Goal: Task Accomplishment & Management: Manage account settings

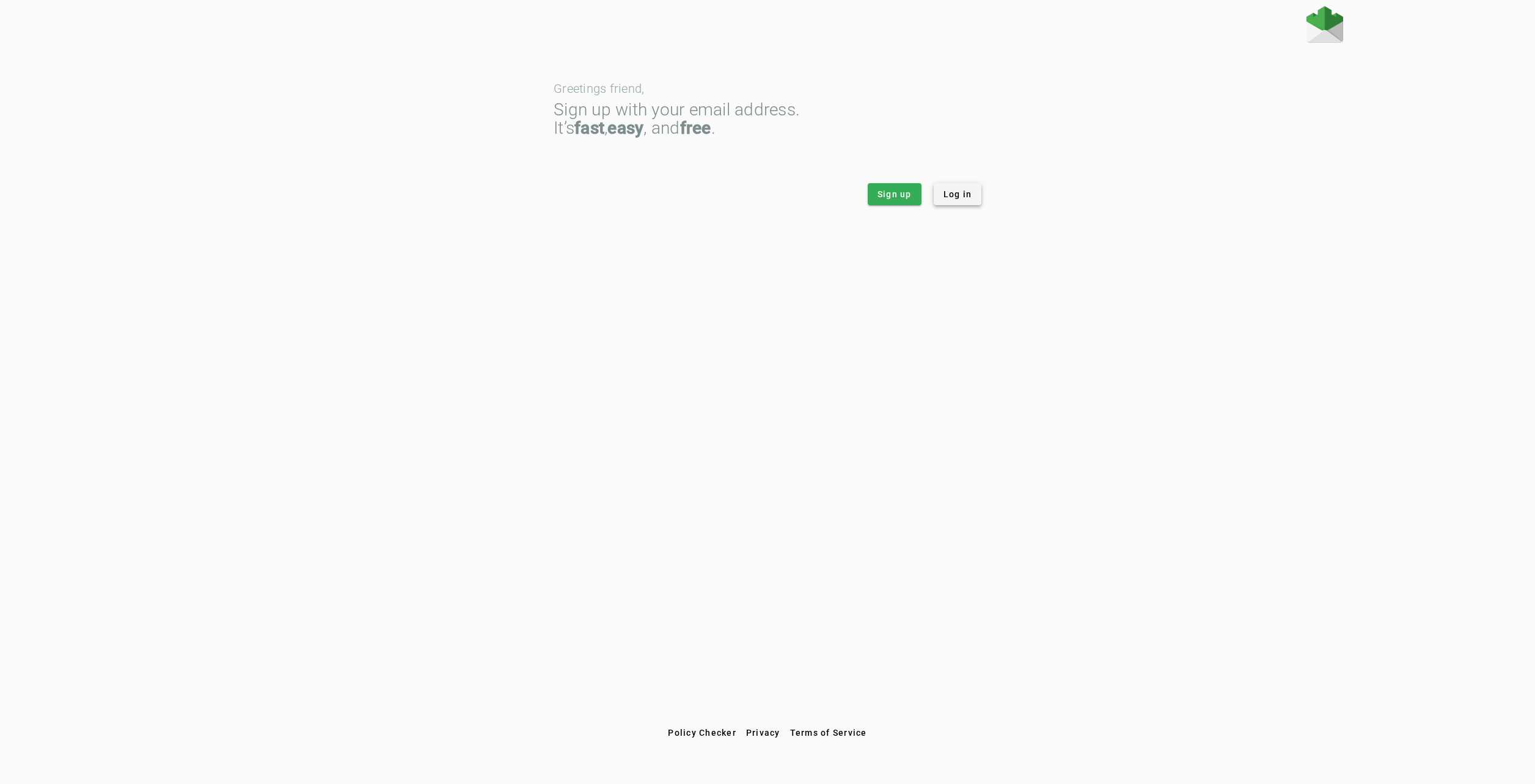
click at [949, 200] on span "Log in" at bounding box center [957, 194] width 29 height 12
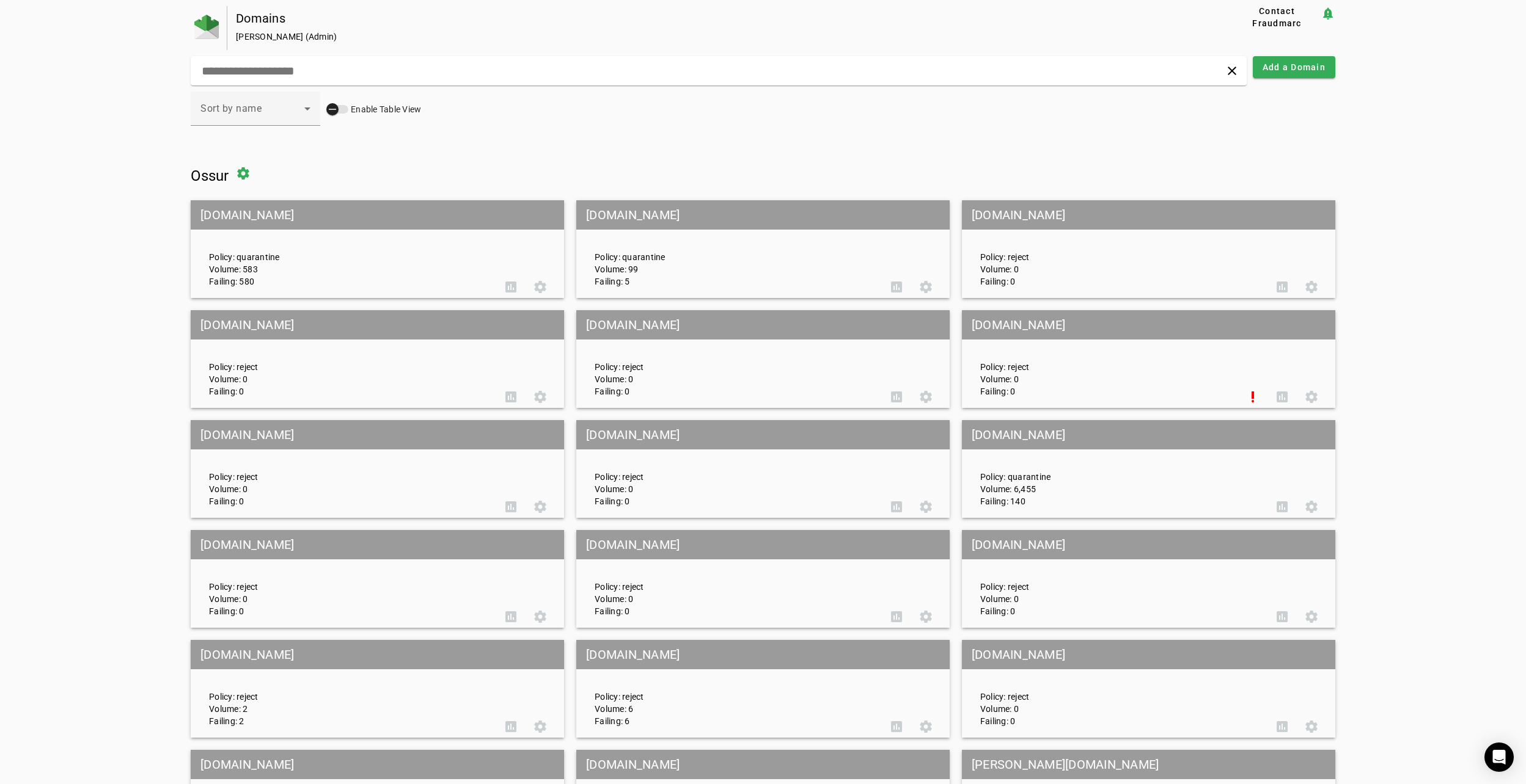
click at [331, 112] on icon "button" at bounding box center [333, 109] width 11 height 11
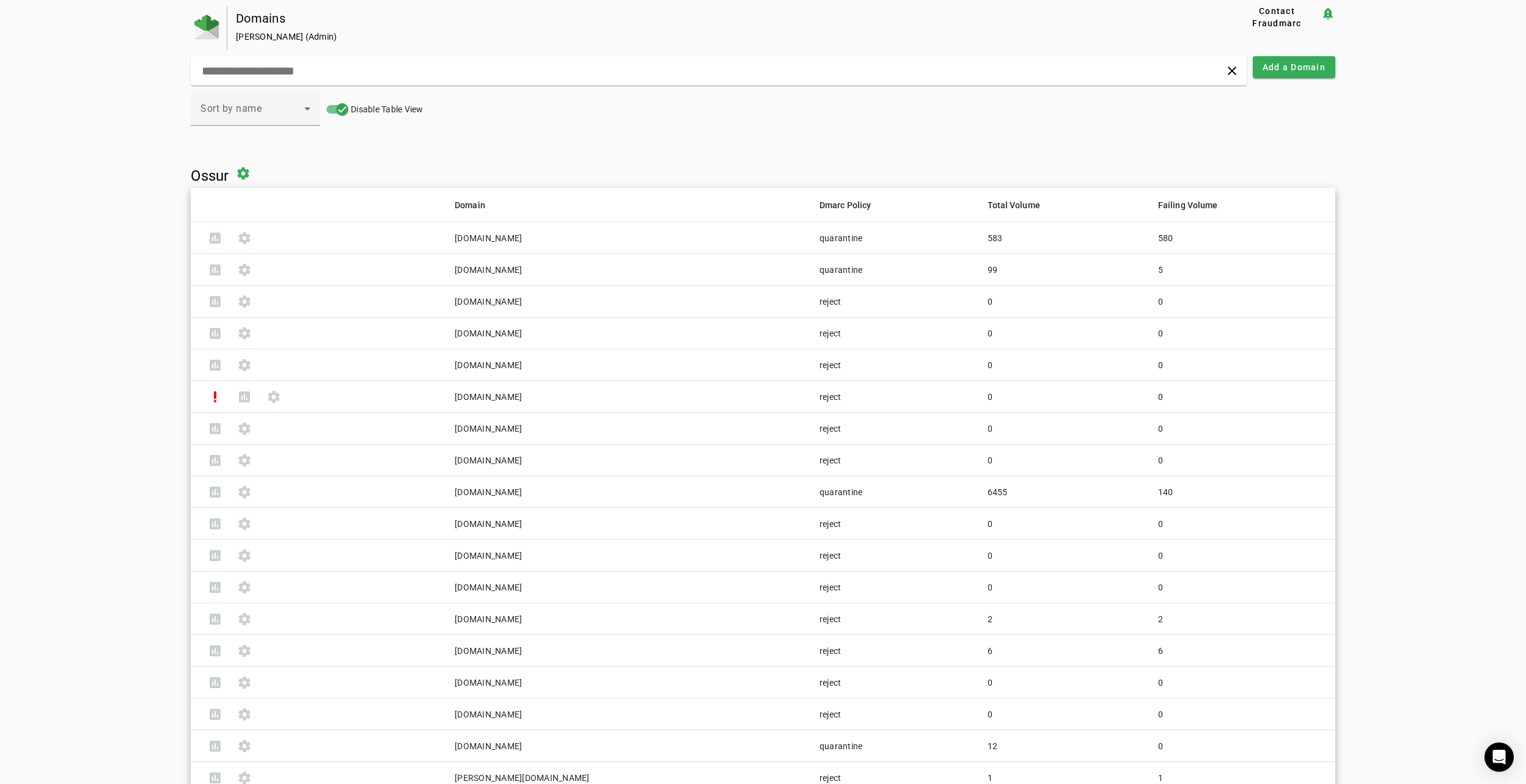
drag, startPoint x: 1281, startPoint y: 578, endPoint x: 435, endPoint y: 206, distance: 924.2
copy table "Domain Dmarc Policy Total Volume Failing Volume assessment settings aalos.com q…"
click at [812, 0] on html "Domains Þórir Baldursson (Admin) Contact Fraudmarc notification_important clear…" at bounding box center [763, 0] width 1526 height 0
click at [784, 0] on html "Domains Þórir Baldursson (Admin) Contact Fraudmarc notification_important clear…" at bounding box center [763, 0] width 1526 height 0
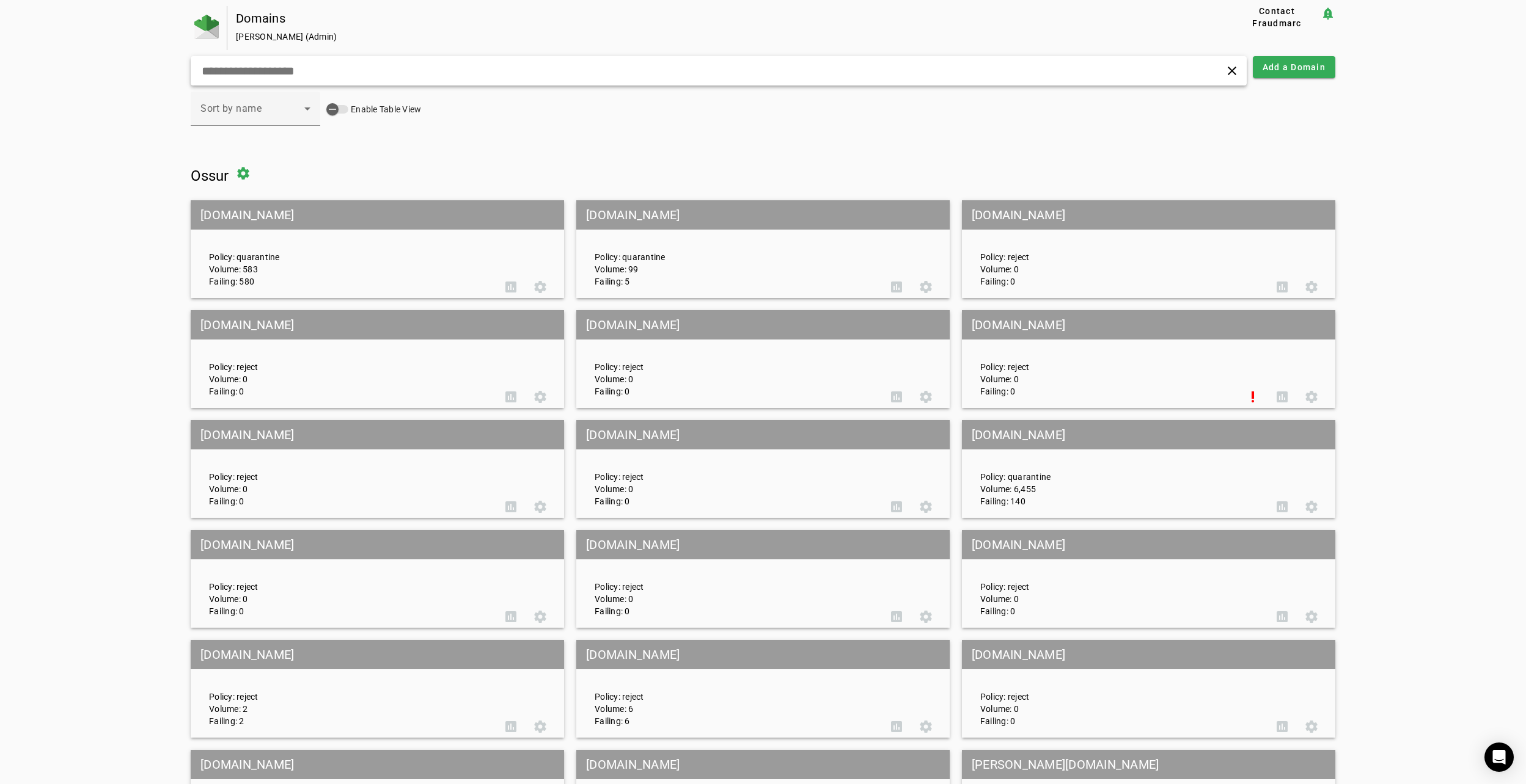
click at [289, 66] on input "text" at bounding box center [490, 71] width 580 height 15
paste input "**********"
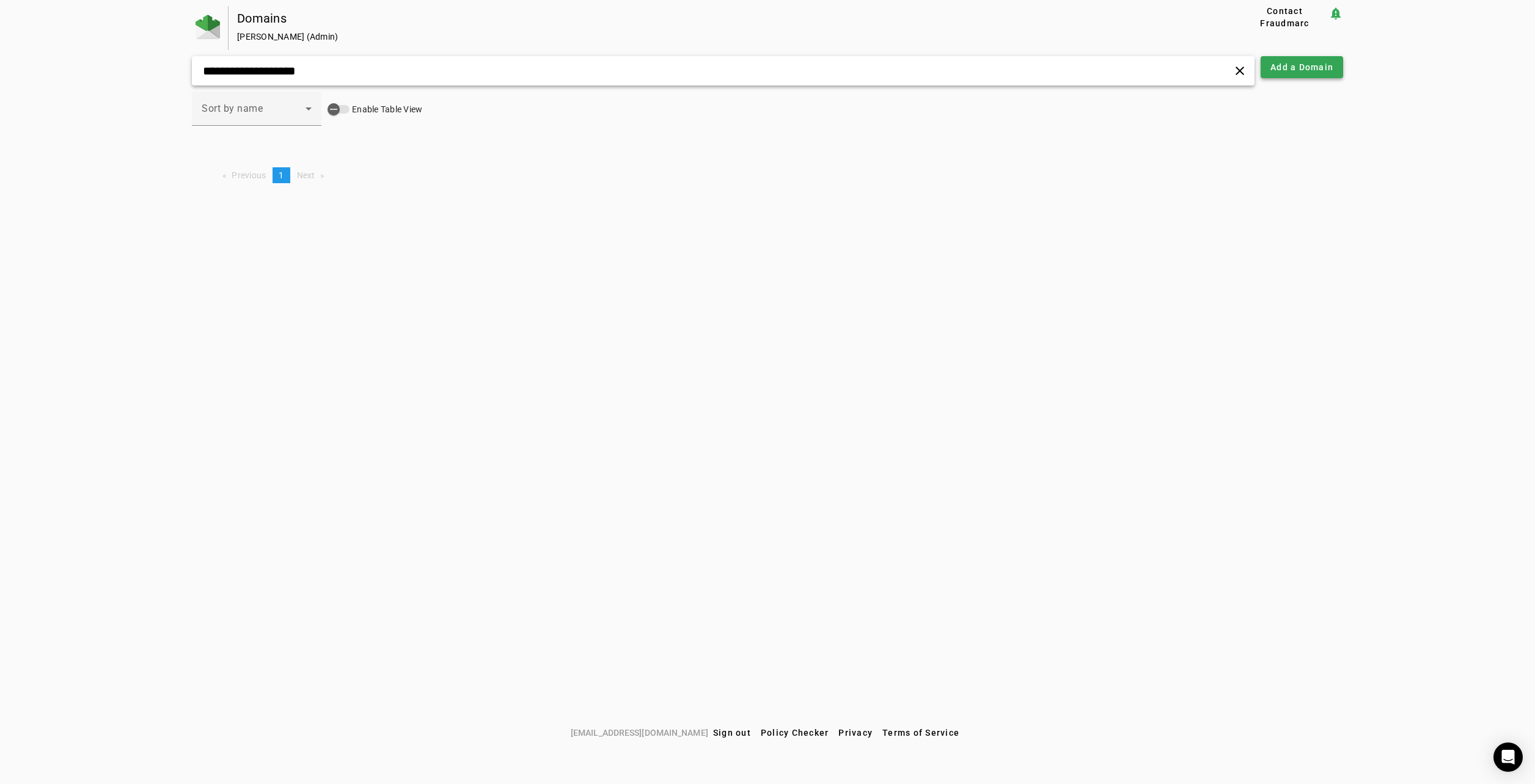
type input "**********"
click at [1284, 65] on span "Add a Domain" at bounding box center [1302, 67] width 63 height 12
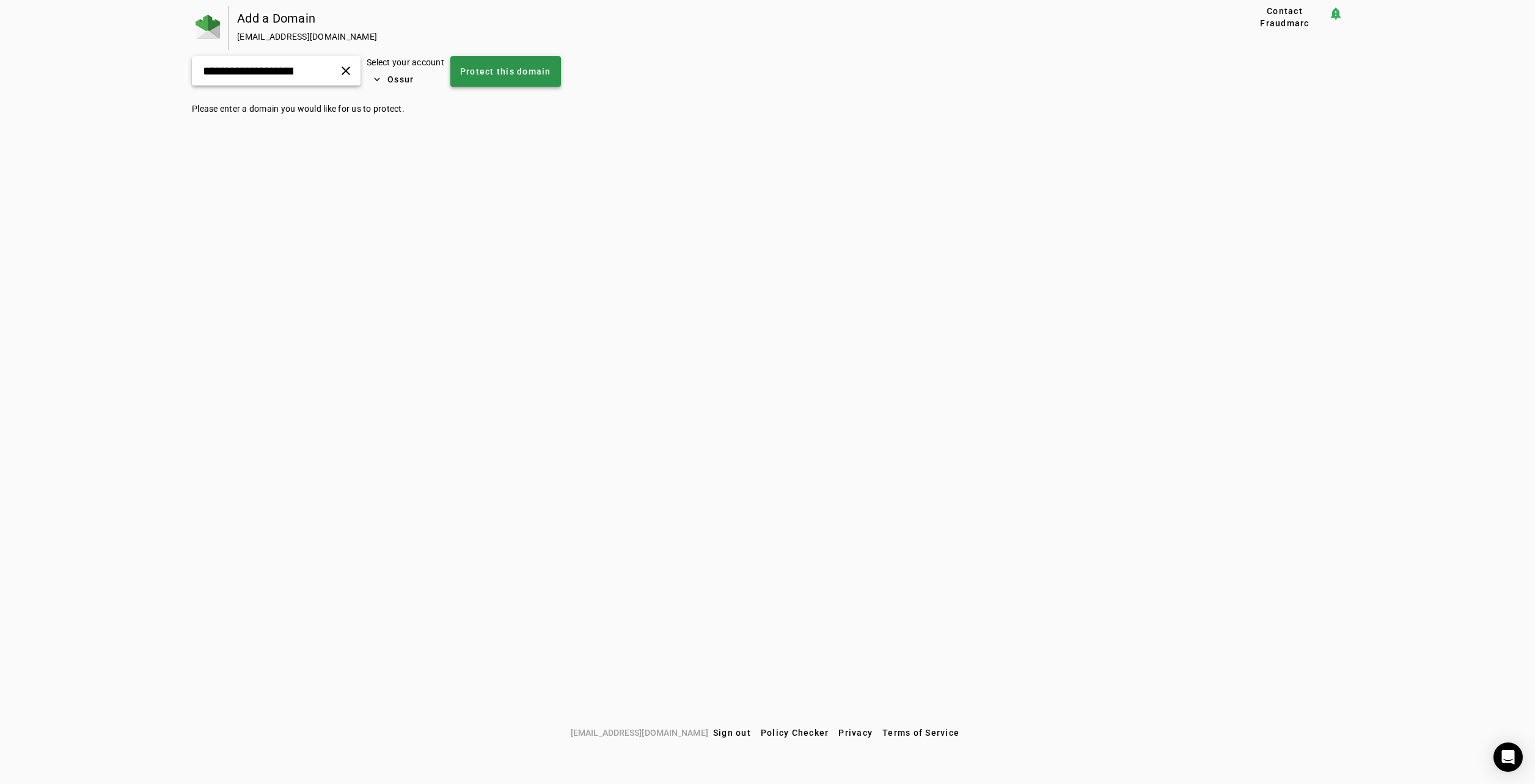
click at [536, 76] on span "Protect this domain" at bounding box center [506, 72] width 91 height 12
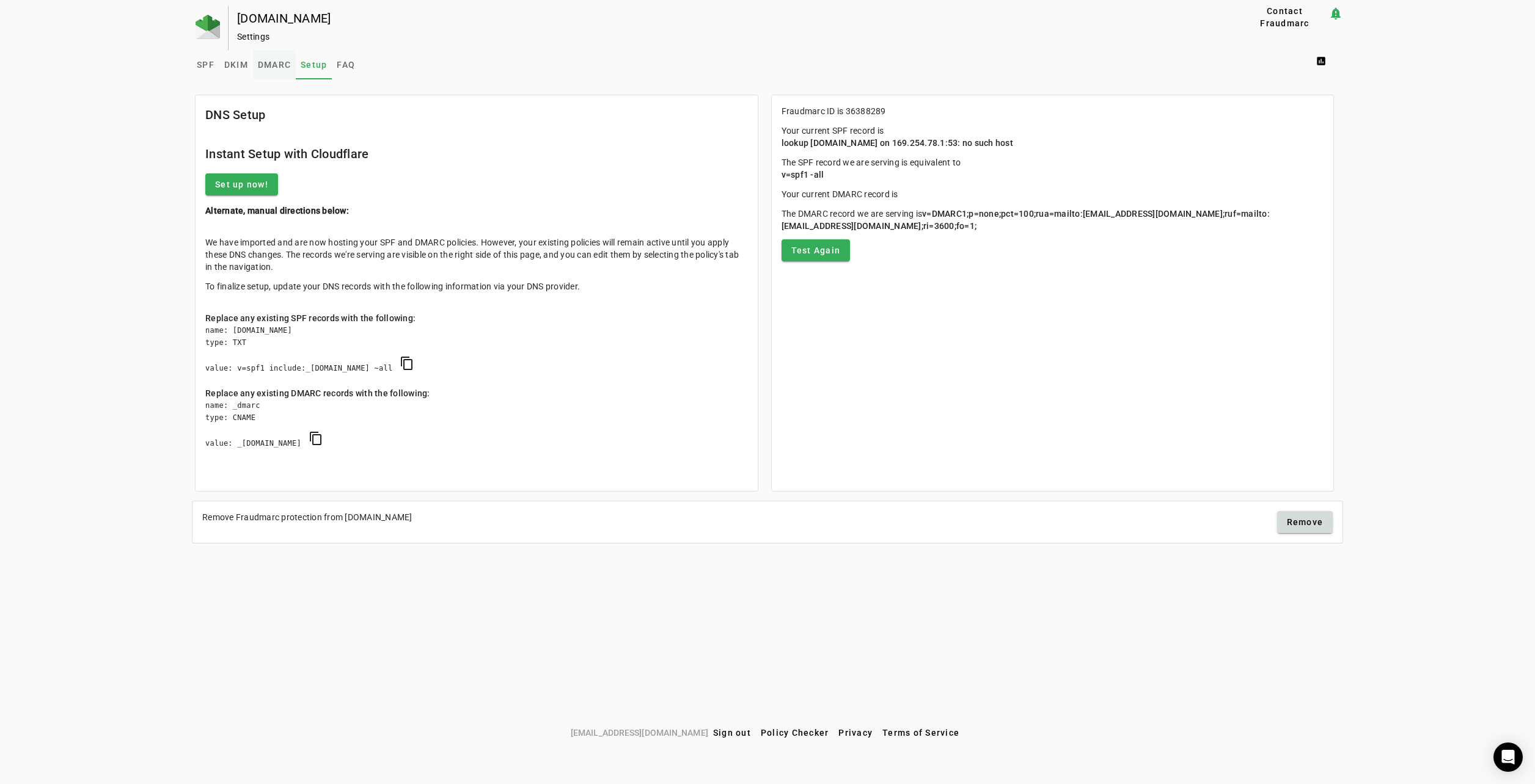
click at [284, 64] on span "DMARC" at bounding box center [275, 65] width 33 height 9
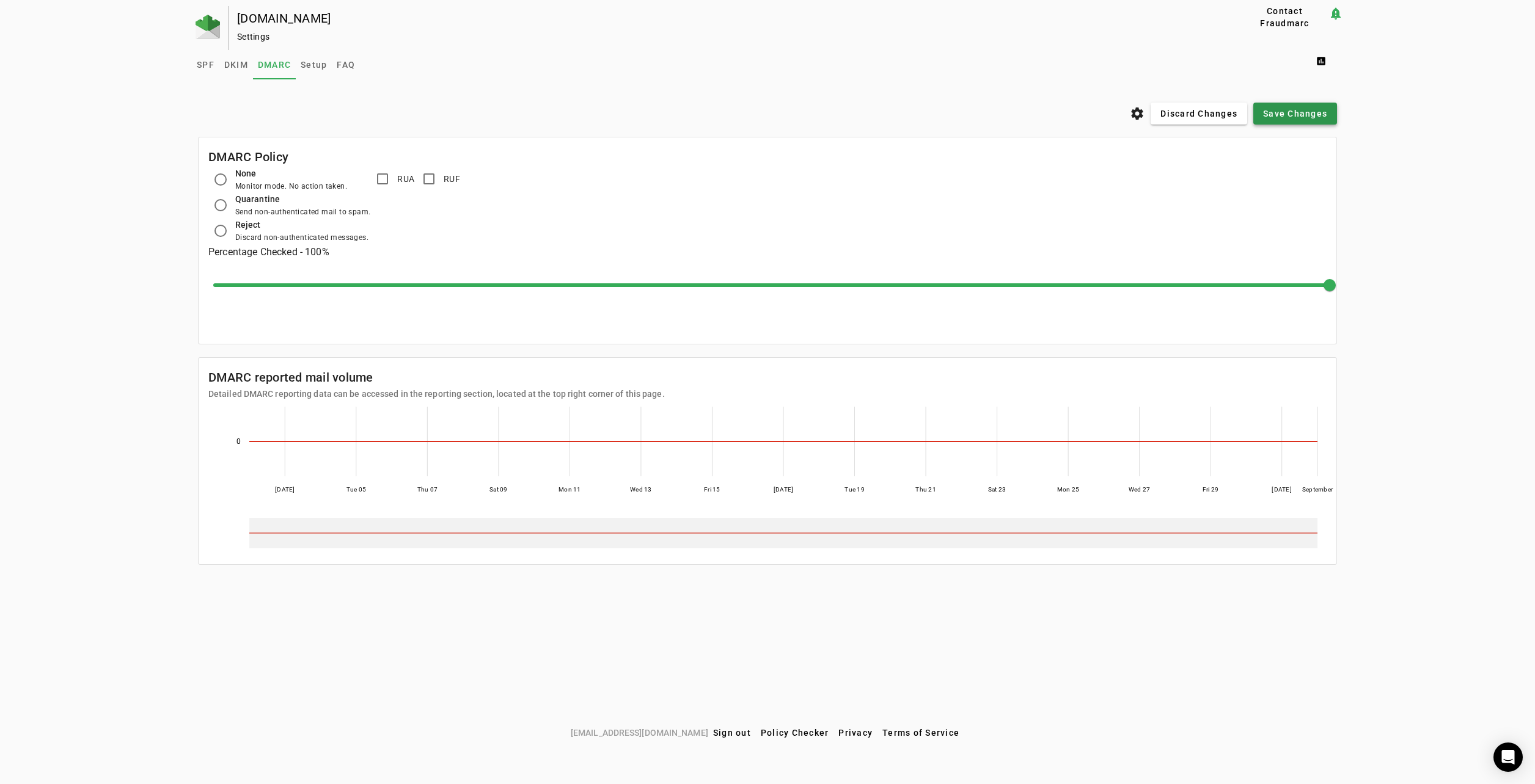
click at [1303, 110] on span "Save Changes" at bounding box center [1294, 114] width 64 height 12
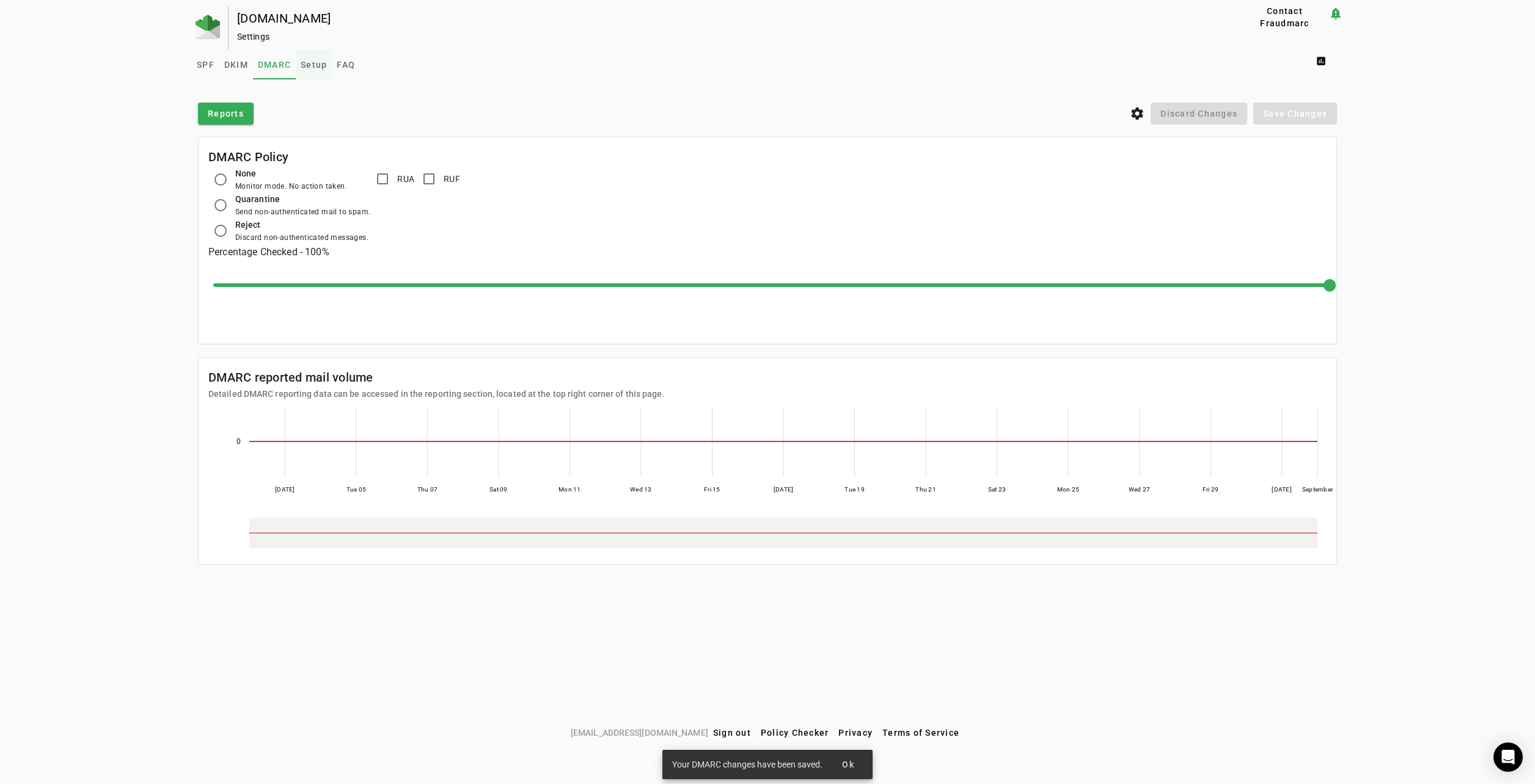
click at [312, 64] on span "Setup" at bounding box center [314, 65] width 26 height 9
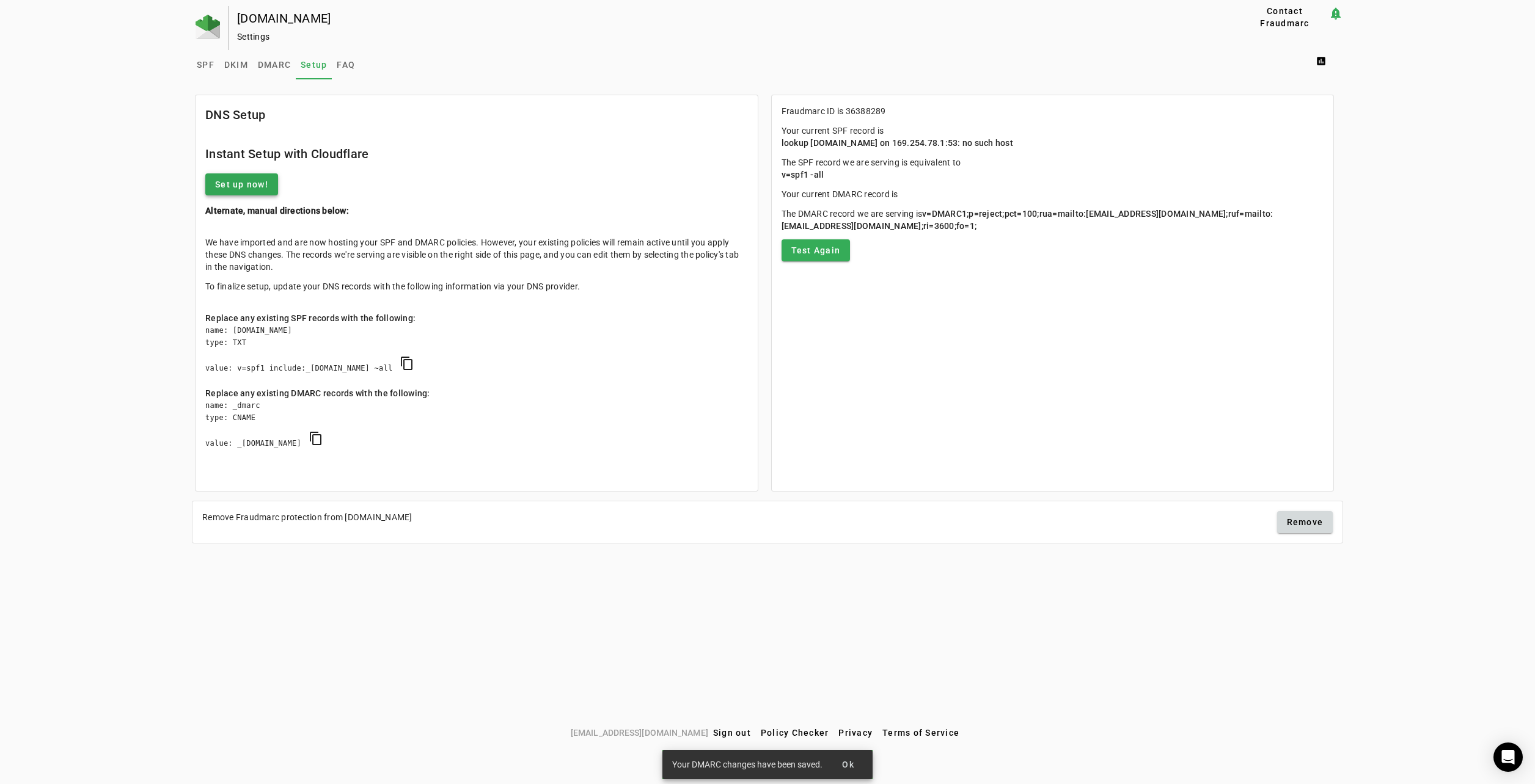
click at [240, 184] on span "Set up now!" at bounding box center [242, 185] width 53 height 12
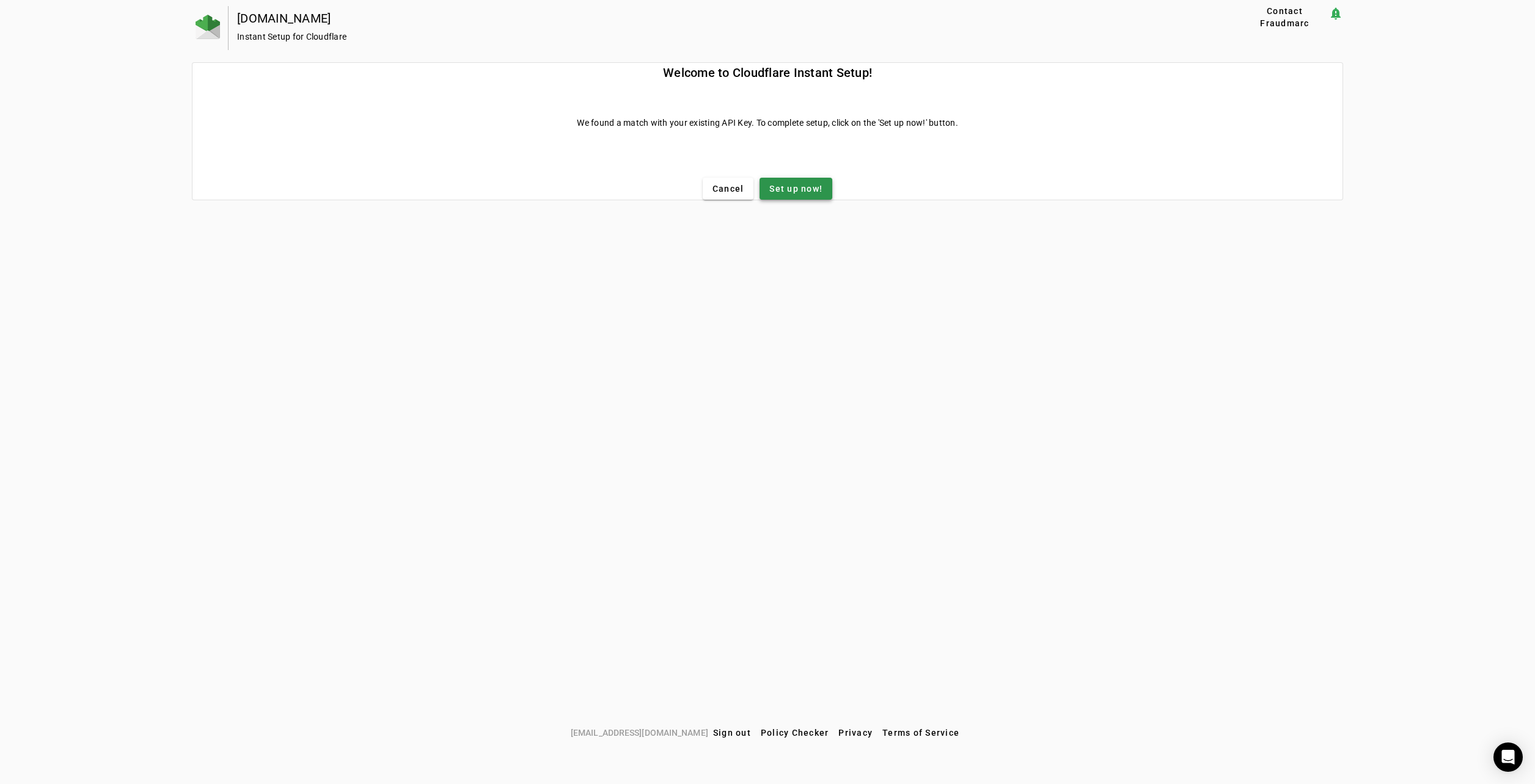
click at [809, 192] on span "Set up now!" at bounding box center [796, 189] width 53 height 12
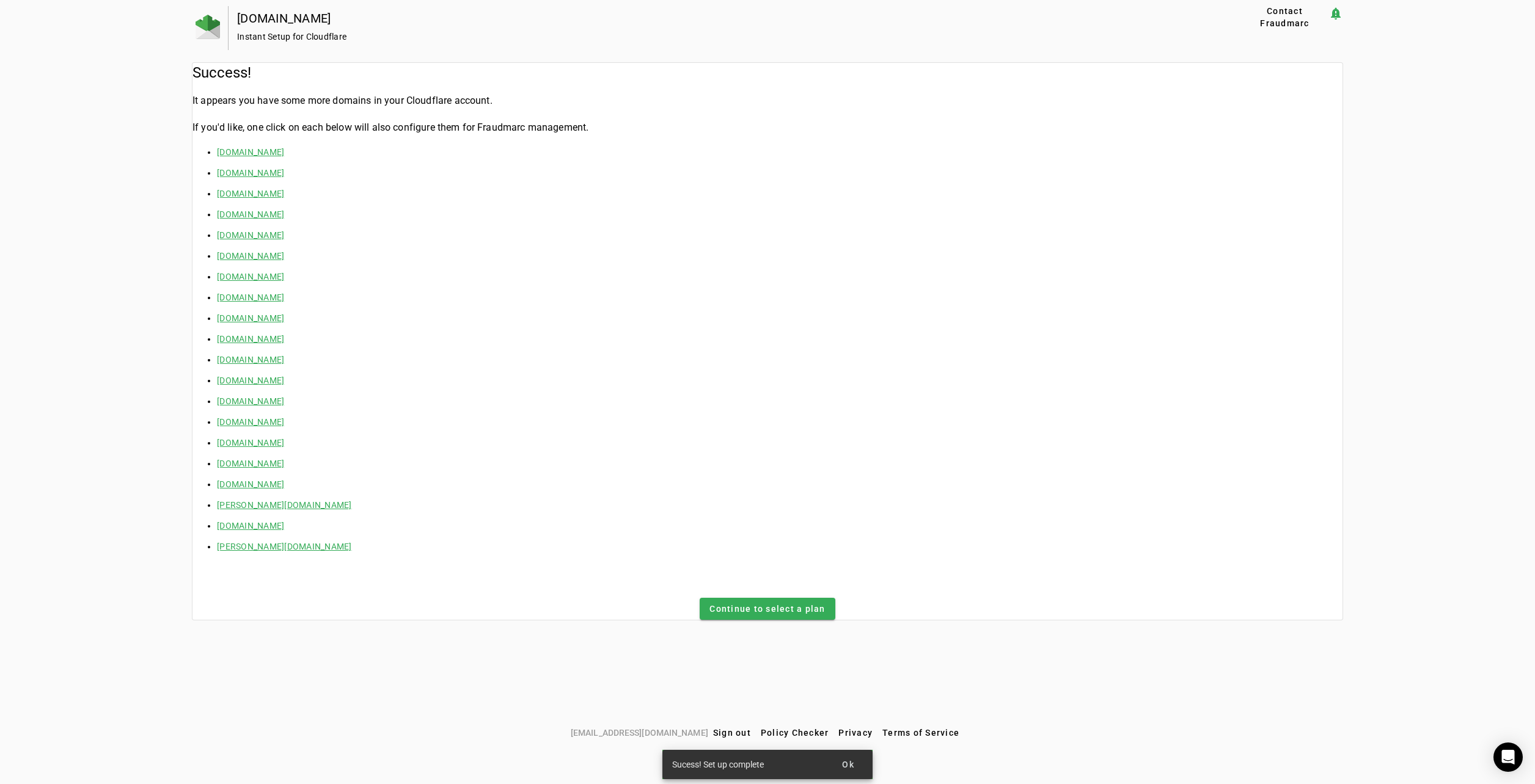
click at [224, 24] on div at bounding box center [210, 28] width 37 height 44
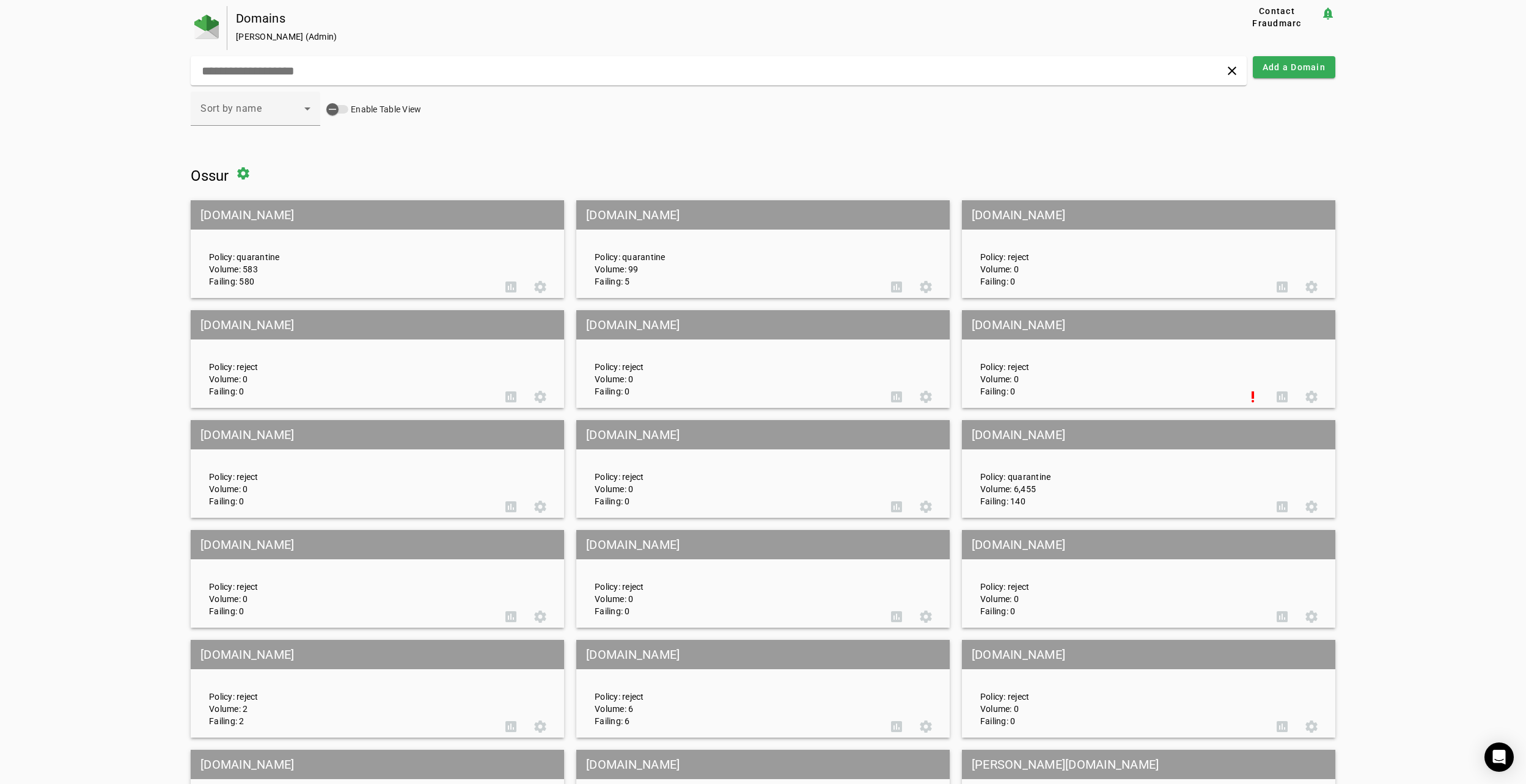
click at [214, 28] on img at bounding box center [207, 27] width 25 height 24
